Goal: Check status: Check status

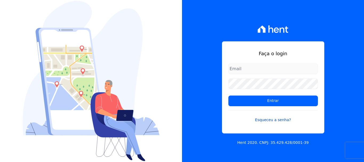
click at [273, 122] on link "Esqueceu a senha?" at bounding box center [274, 116] width 90 height 12
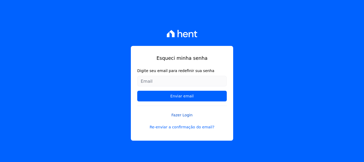
click at [184, 115] on link "Fazer Login" at bounding box center [182, 112] width 90 height 12
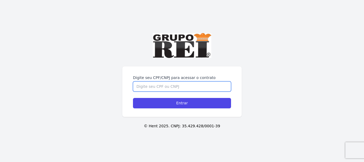
click at [168, 88] on input "Digite seu CPF/CNPJ para acessar o contrato" at bounding box center [182, 86] width 98 height 10
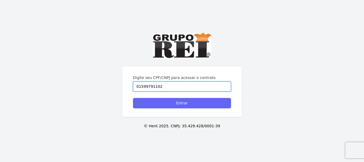
type input "01599791102"
click at [205, 102] on input "Entrar" at bounding box center [182, 103] width 98 height 10
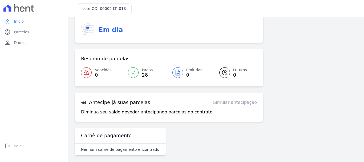
scroll to position [42, 0]
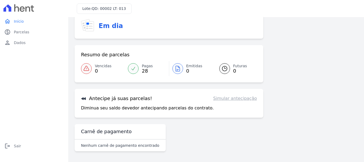
click at [133, 145] on p "Nenhum carnê de pagamento encontrado" at bounding box center [120, 145] width 78 height 5
click at [133, 144] on p "Nenhum carnê de pagamento encontrado" at bounding box center [120, 145] width 78 height 5
click at [188, 140] on div "Saúde do Contrato Em dia Resumo de parcelas Vencidas 0 Pagas 28 Emitidas 0 Futu…" at bounding box center [169, 77] width 189 height 151
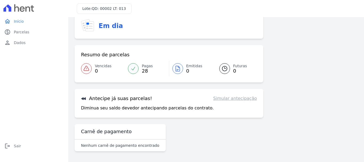
click at [232, 101] on link "Simular antecipação" at bounding box center [235, 98] width 44 height 6
click at [190, 68] on span "Emitidas" at bounding box center [194, 66] width 16 height 6
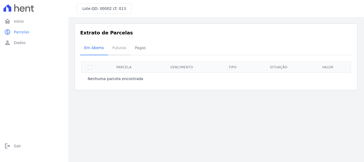
click at [116, 46] on span "Futuras" at bounding box center [119, 47] width 20 height 11
click at [140, 48] on span "Pagas" at bounding box center [140, 47] width 17 height 11
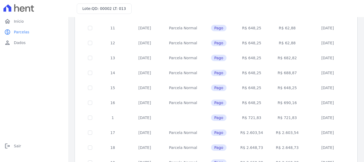
scroll to position [241, 0]
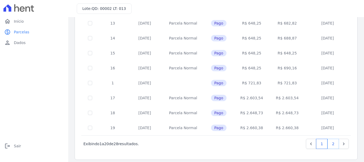
click at [329, 141] on link "2" at bounding box center [333, 144] width 11 height 10
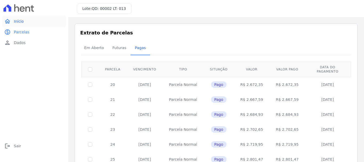
click at [19, 23] on span "Início" at bounding box center [19, 21] width 10 height 5
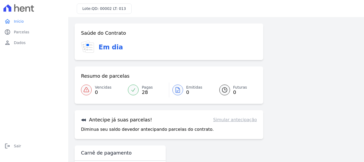
click at [143, 90] on span "28" at bounding box center [147, 92] width 11 height 4
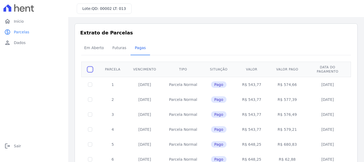
click at [92, 67] on input "checkbox" at bounding box center [90, 69] width 4 height 4
click at [90, 67] on input "checkbox" at bounding box center [90, 69] width 4 height 4
click at [89, 67] on input "checkbox" at bounding box center [90, 69] width 4 height 4
checkbox input "false"
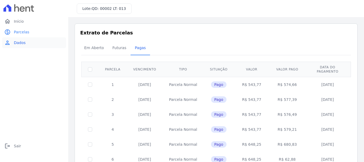
click at [15, 44] on span "Dados" at bounding box center [20, 42] width 12 height 5
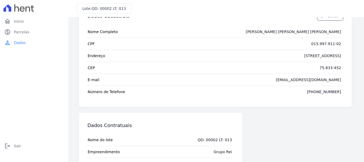
scroll to position [57, 0]
